Goal: Complete application form

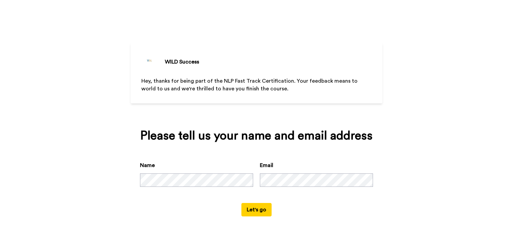
click at [258, 210] on button "Let's go" at bounding box center [257, 209] width 30 height 13
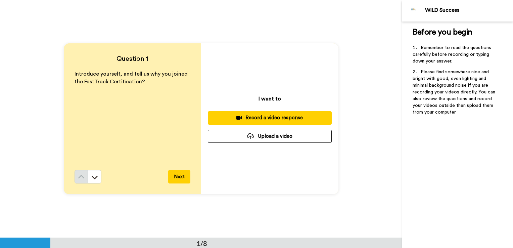
click at [179, 178] on button "Next" at bounding box center [179, 176] width 22 height 13
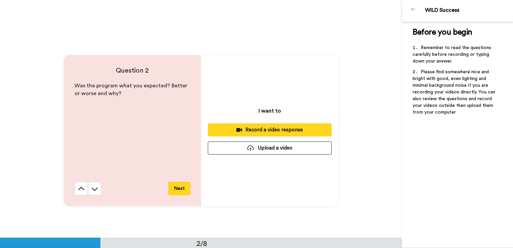
scroll to position [238, 0]
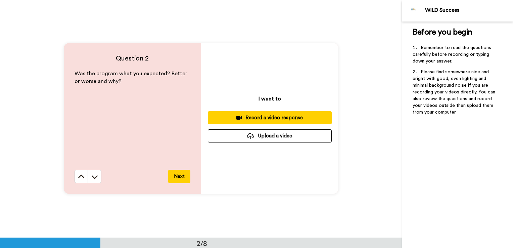
click at [179, 176] on button "Next" at bounding box center [179, 176] width 22 height 13
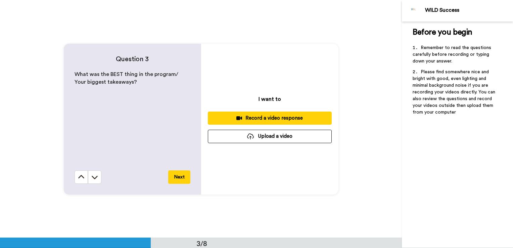
scroll to position [476, 0]
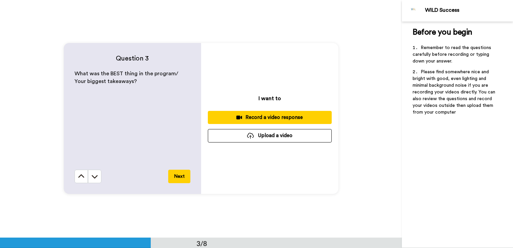
click at [180, 181] on button "Next" at bounding box center [179, 176] width 22 height 13
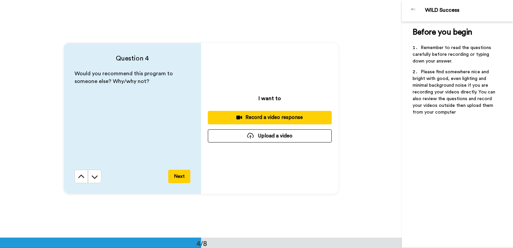
scroll to position [713, 0]
click at [180, 176] on button "Next" at bounding box center [179, 175] width 22 height 13
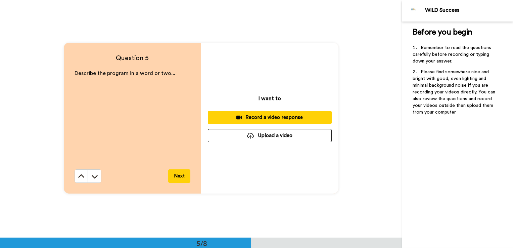
scroll to position [951, 0]
click at [180, 176] on button "Next" at bounding box center [179, 175] width 22 height 13
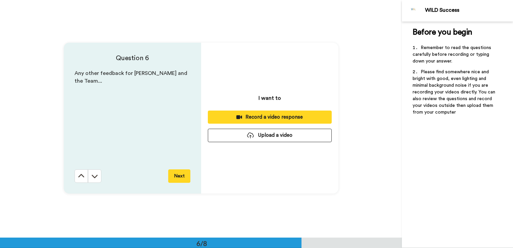
scroll to position [1189, 0]
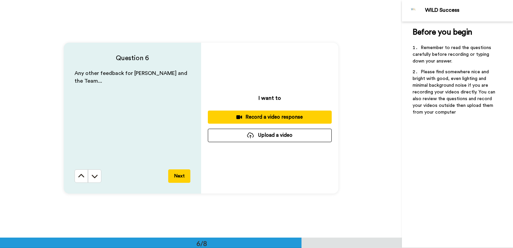
click at [182, 177] on button "Next" at bounding box center [179, 175] width 22 height 13
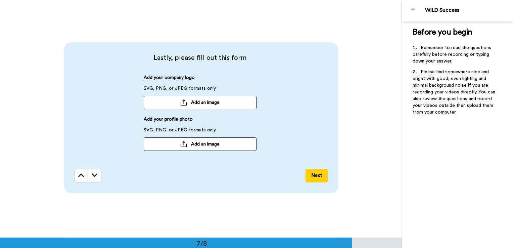
scroll to position [1427, 0]
click at [311, 178] on button "Next" at bounding box center [317, 175] width 22 height 13
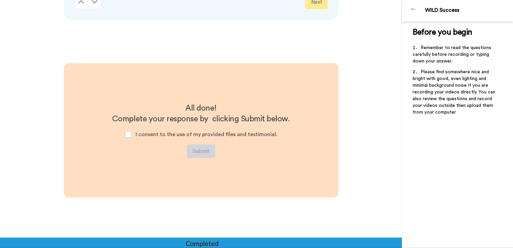
scroll to position [1612, 0]
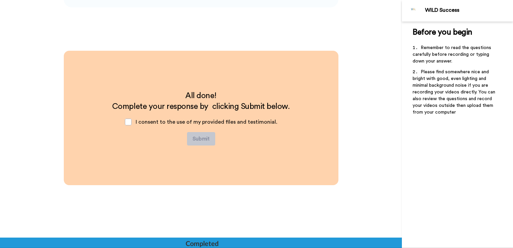
click at [129, 124] on span at bounding box center [128, 122] width 7 height 7
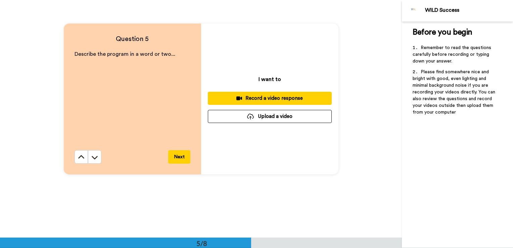
scroll to position [958, 0]
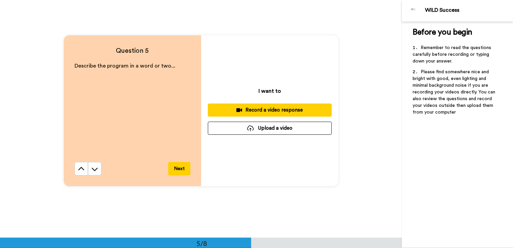
click at [274, 110] on div "Record a video response" at bounding box center [269, 109] width 113 height 7
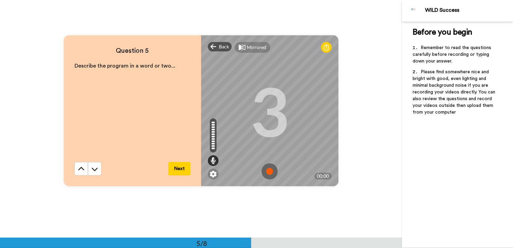
click at [268, 171] on img at bounding box center [270, 171] width 16 height 16
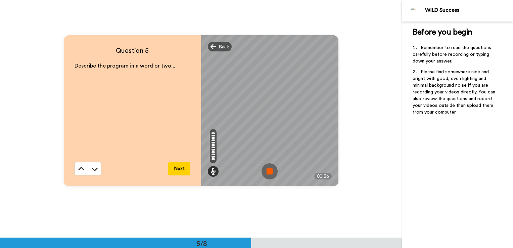
click at [267, 171] on img at bounding box center [270, 171] width 16 height 16
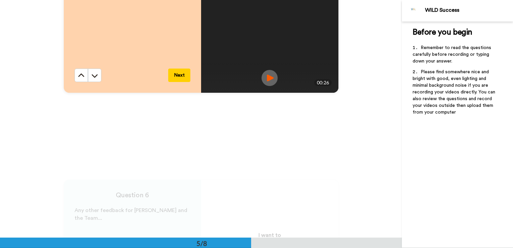
scroll to position [1059, 0]
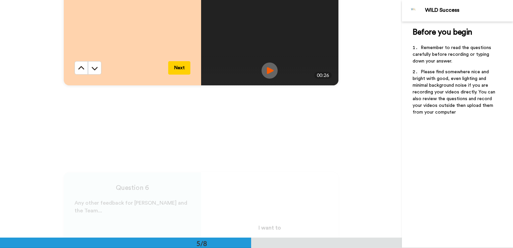
click at [176, 67] on button "Next" at bounding box center [179, 67] width 22 height 13
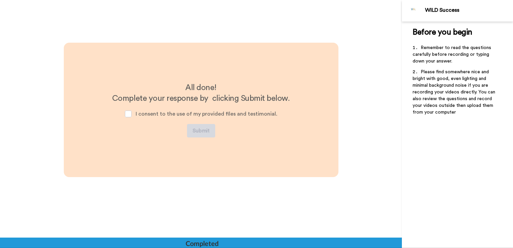
scroll to position [1659, 0]
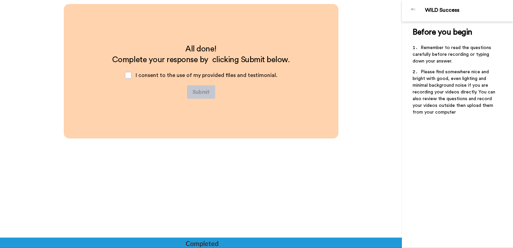
click at [128, 74] on span at bounding box center [128, 75] width 7 height 7
click at [196, 94] on button "Submit" at bounding box center [201, 91] width 28 height 13
